Goal: Find contact information: Find contact information

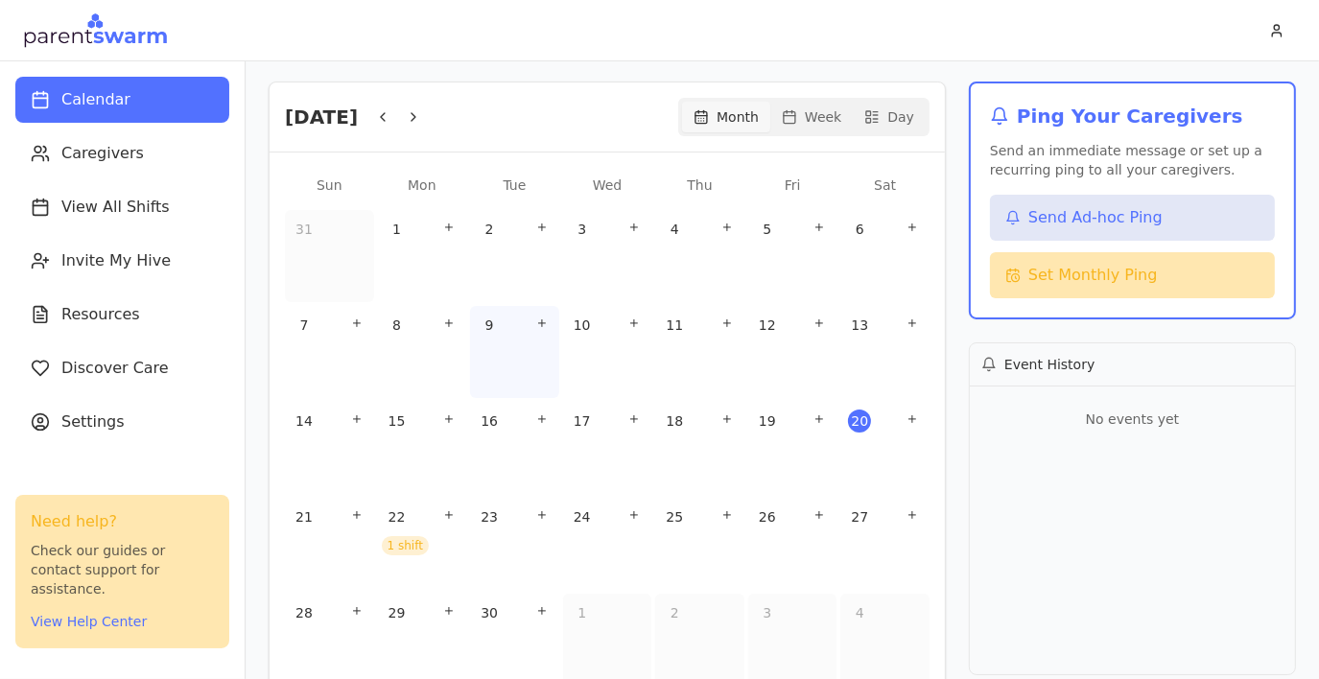
scroll to position [304, 0]
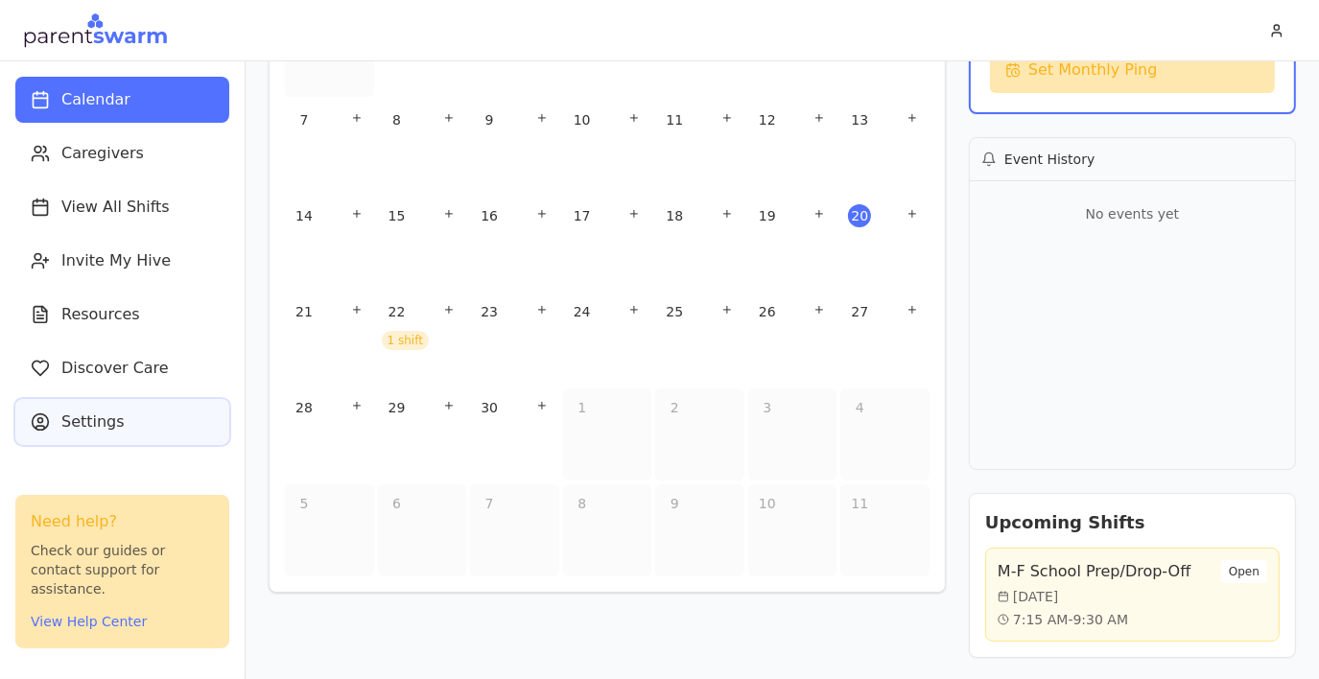
click at [146, 432] on button "Settings" at bounding box center [122, 422] width 214 height 46
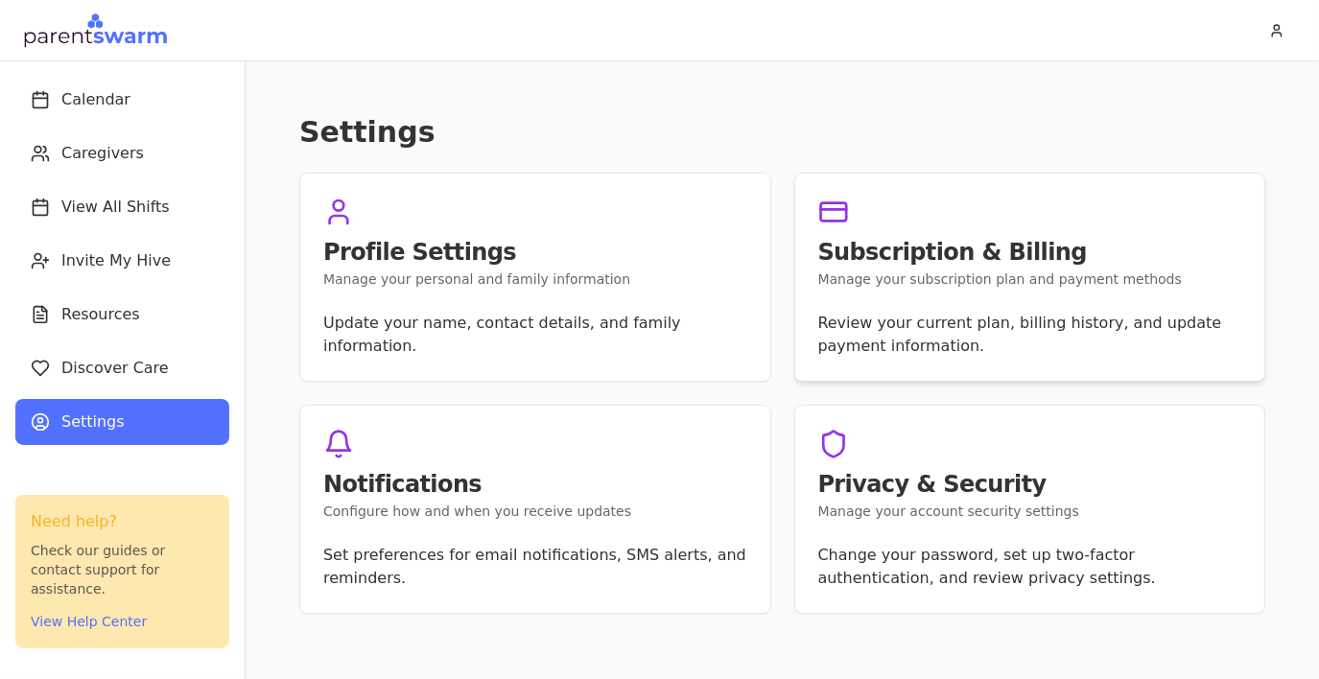
click at [841, 325] on p "Review your current plan, billing history, and update payment information." at bounding box center [1030, 335] width 424 height 46
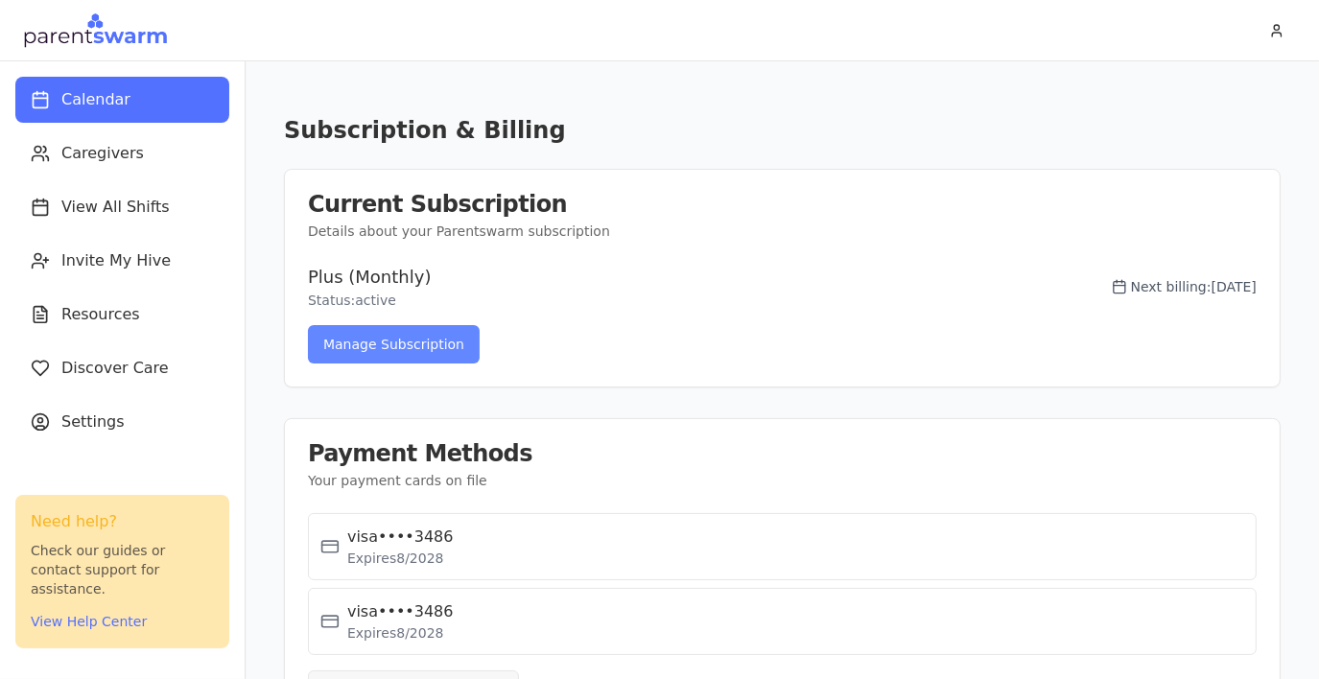
click at [446, 356] on button "Manage Subscription" at bounding box center [394, 344] width 172 height 38
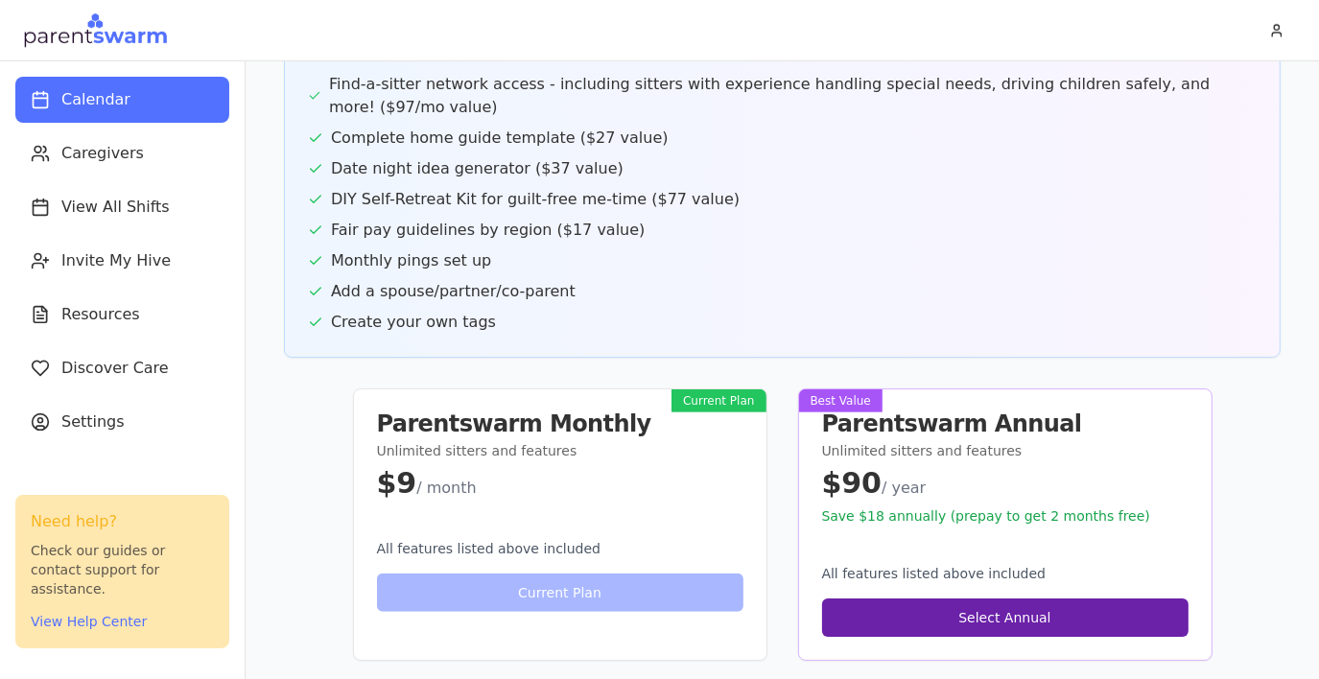
scroll to position [952, 0]
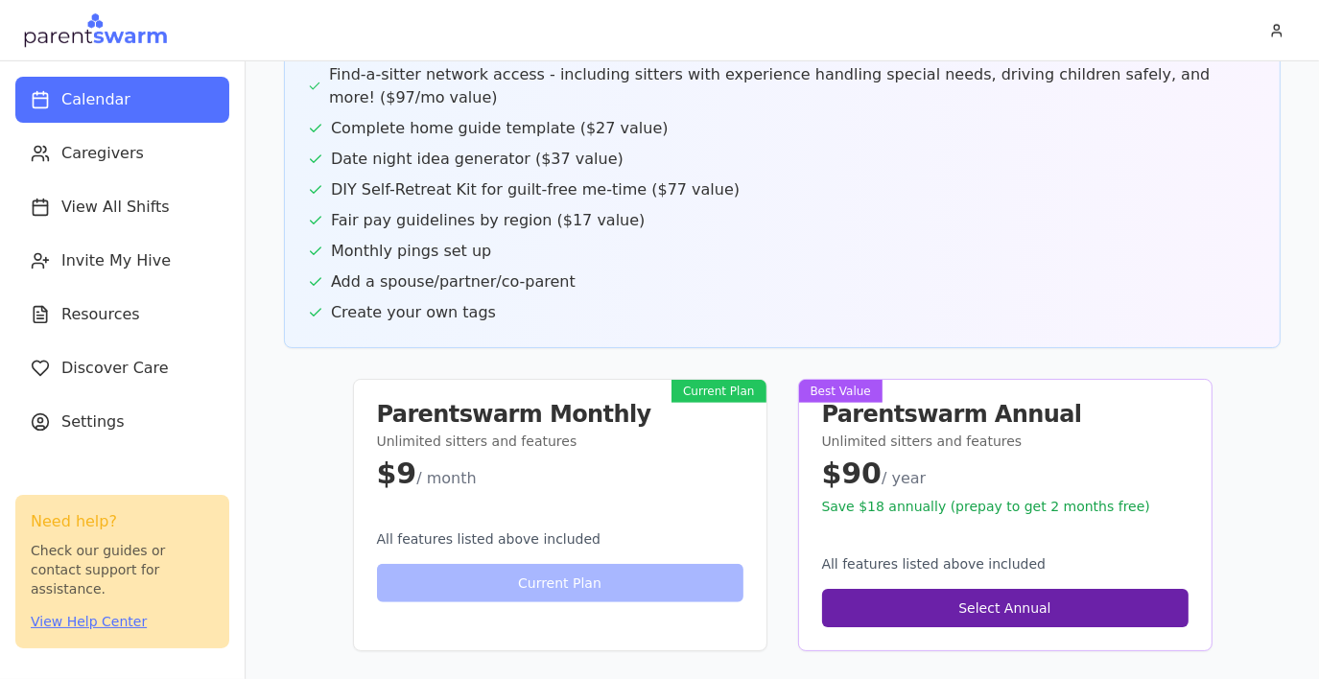
click at [85, 622] on button "View Help Center" at bounding box center [89, 621] width 116 height 19
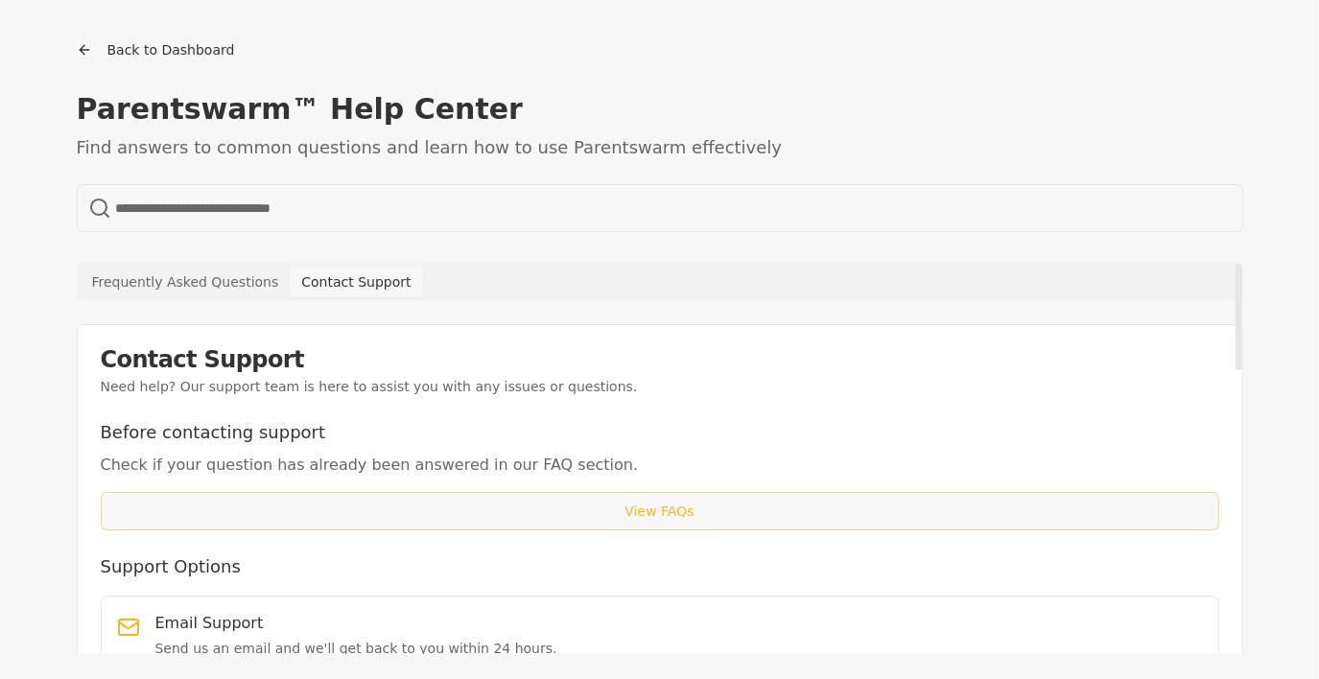
click at [313, 287] on button "Contact Support" at bounding box center [356, 282] width 132 height 31
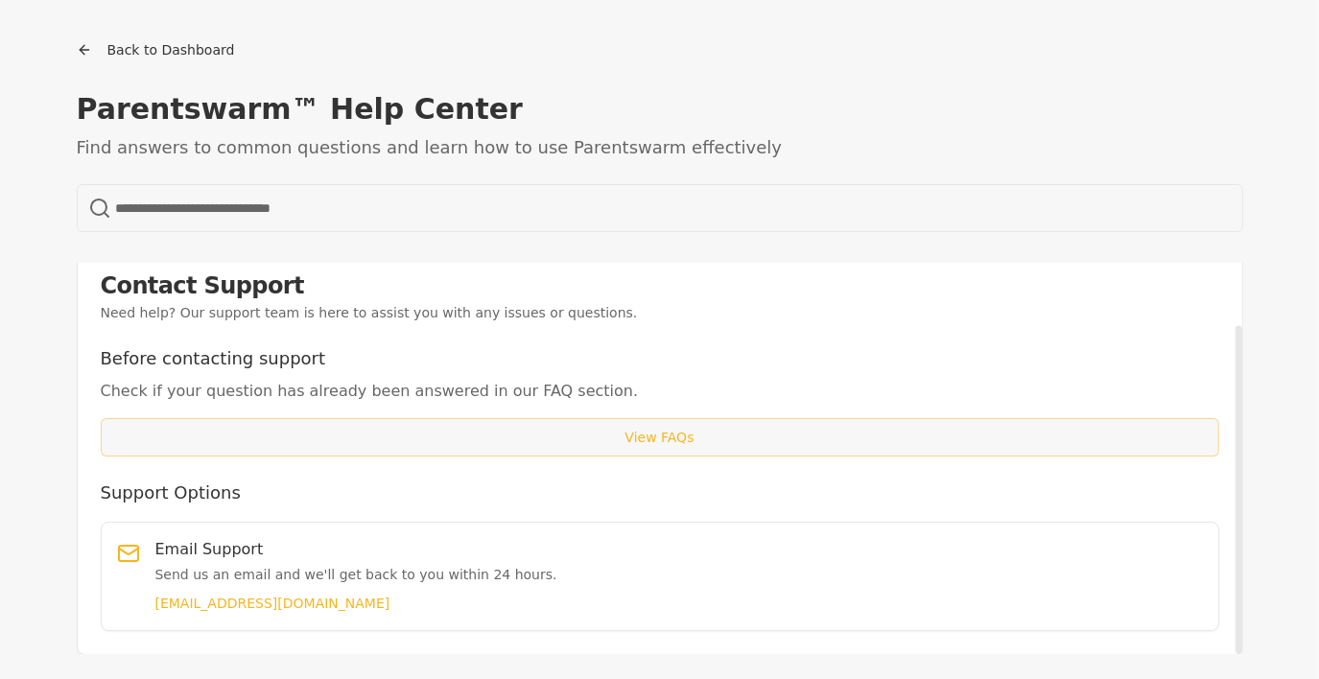
scroll to position [74, 0]
click at [246, 599] on link "[EMAIL_ADDRESS][DOMAIN_NAME]" at bounding box center [272, 603] width 235 height 15
